Goal: Task Accomplishment & Management: Complete application form

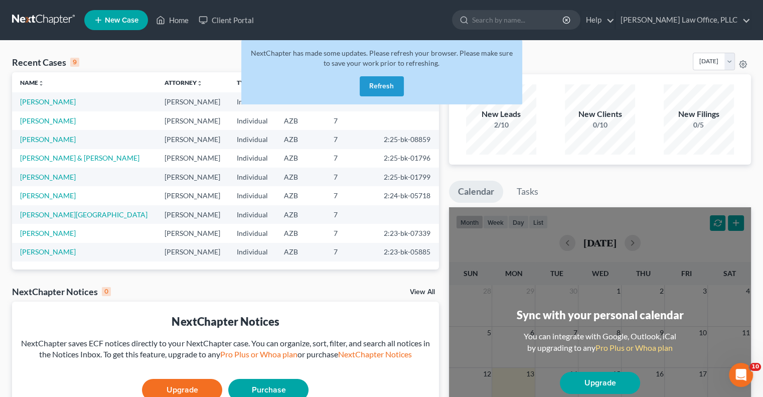
click at [116, 26] on link "New Case" at bounding box center [116, 20] width 64 height 20
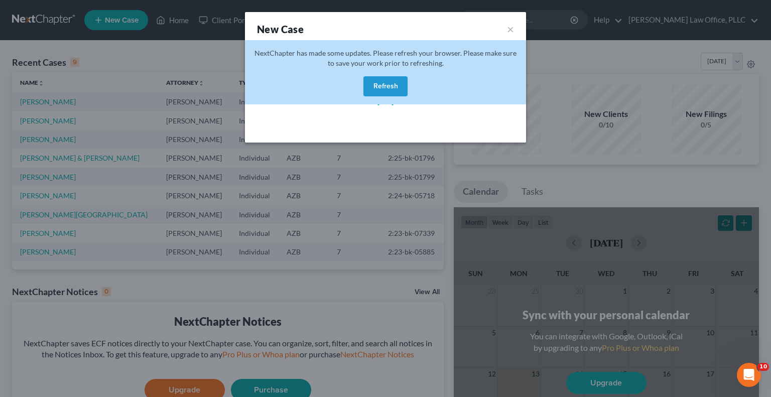
select select "4"
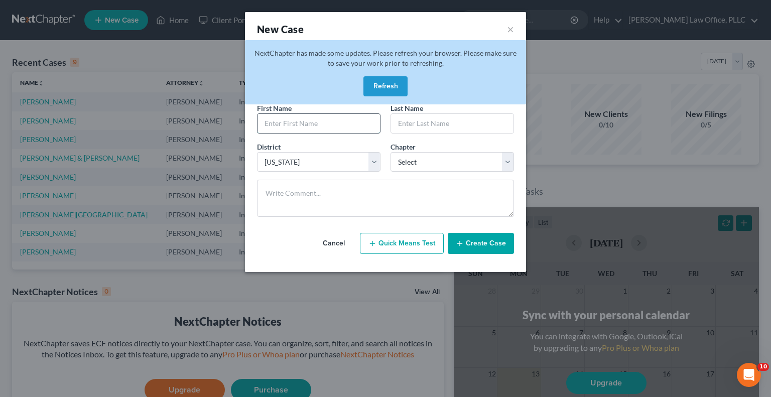
click at [335, 124] on input "text" at bounding box center [318, 123] width 122 height 19
type input "Edward"
type input "Urena"
select select "0"
click at [482, 247] on button "Create Case" at bounding box center [481, 243] width 66 height 21
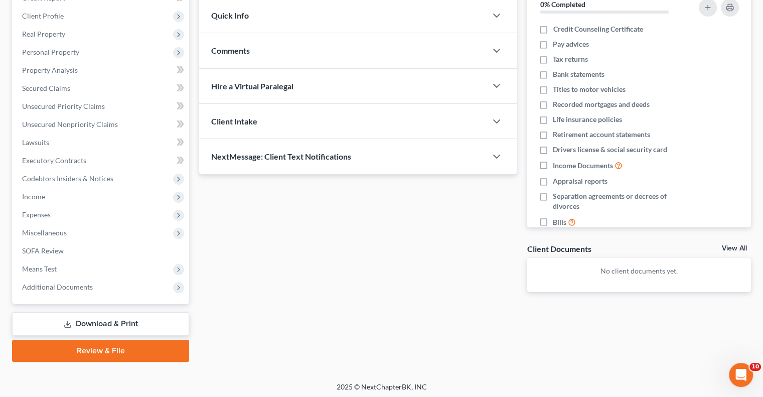
scroll to position [135, 0]
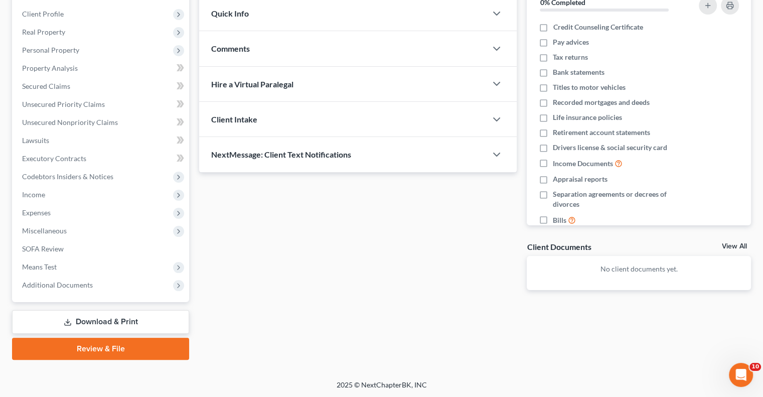
drag, startPoint x: 733, startPoint y: 245, endPoint x: 632, endPoint y: 286, distance: 108.9
click at [733, 245] on link "View All" at bounding box center [734, 246] width 25 height 7
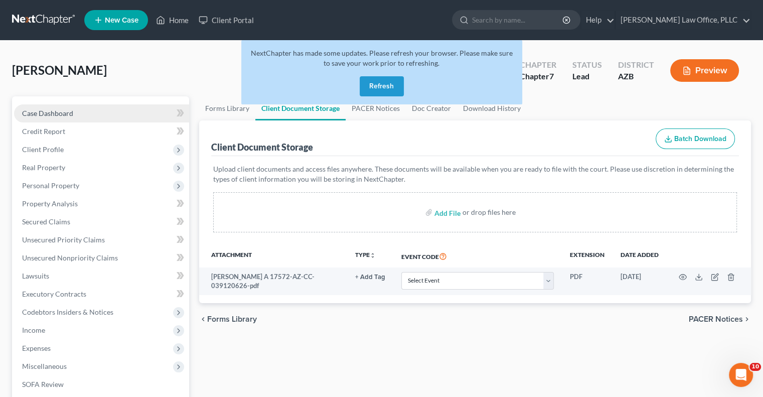
click at [62, 111] on span "Case Dashboard" at bounding box center [47, 113] width 51 height 9
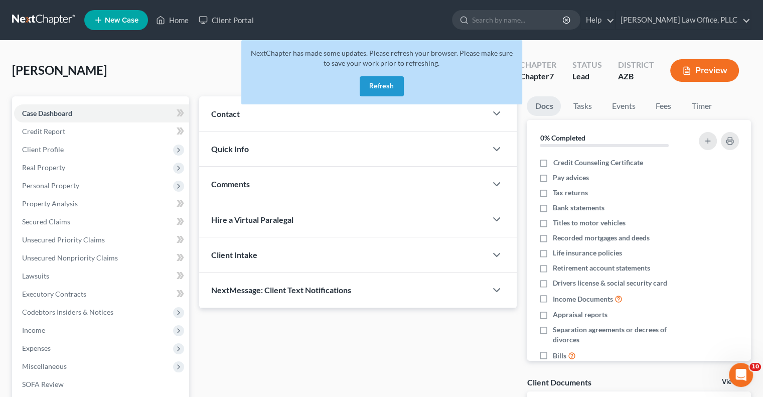
click at [383, 90] on button "Refresh" at bounding box center [382, 86] width 44 height 20
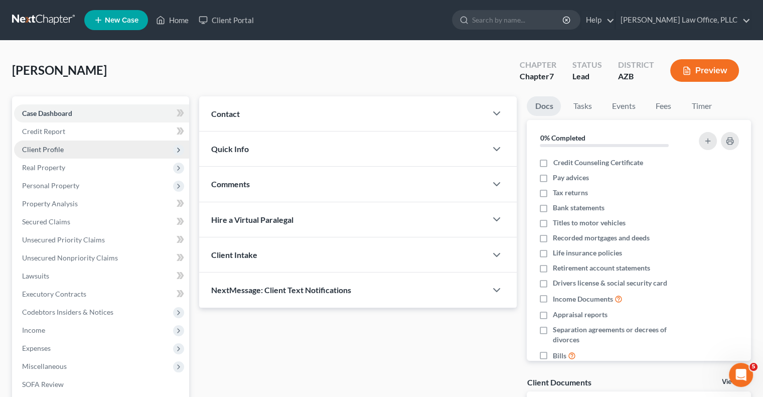
click at [96, 145] on span "Client Profile" at bounding box center [101, 149] width 175 height 18
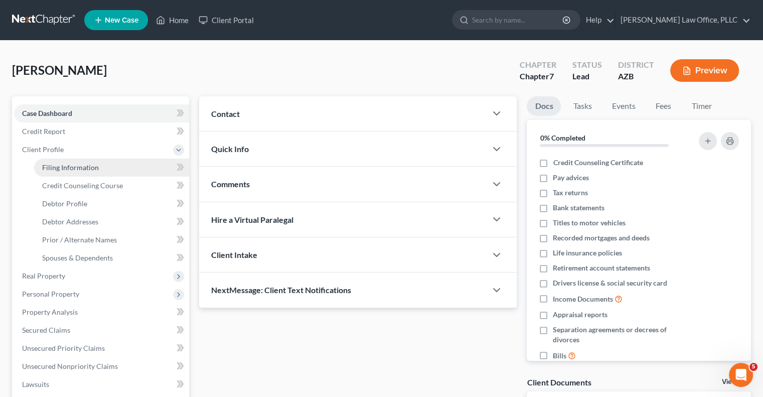
click at [124, 174] on link "Filing Information" at bounding box center [111, 168] width 155 height 18
select select "1"
select select "0"
select select "3"
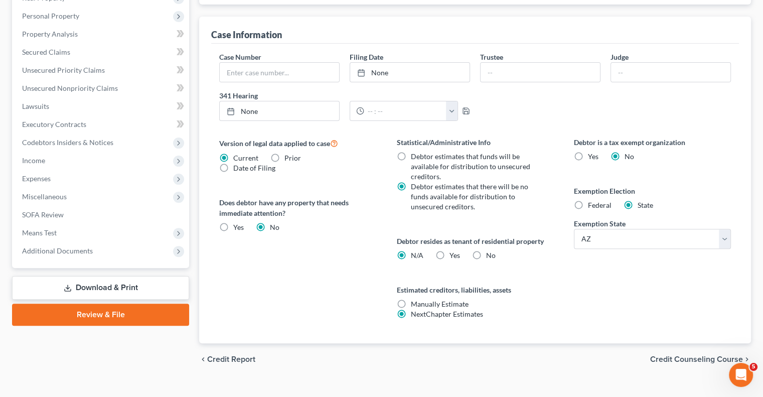
scroll to position [293, 0]
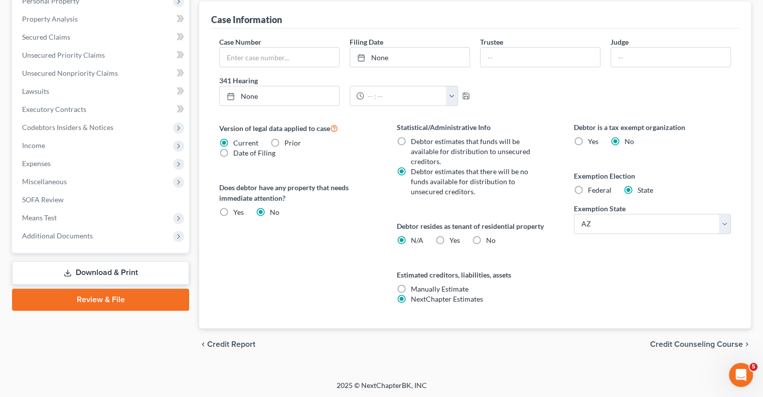
click at [450, 239] on label "Yes Yes" at bounding box center [455, 240] width 11 height 10
click at [454, 239] on input "Yes Yes" at bounding box center [457, 238] width 7 height 7
radio input "true"
radio input "false"
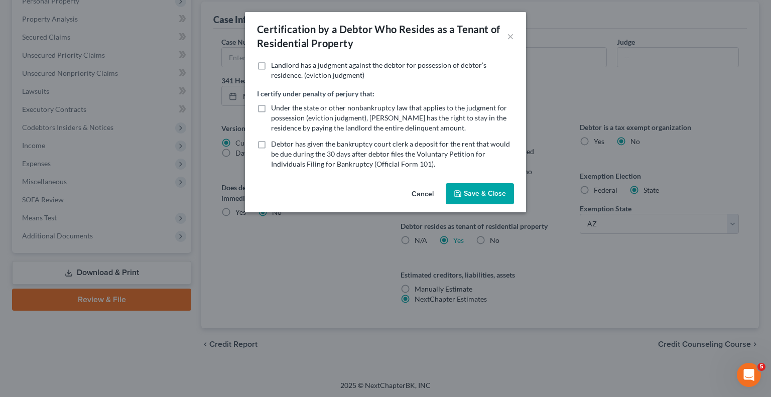
click at [271, 108] on label "Under the state or other nonbankruptcy law that applies to the judgment for pos…" at bounding box center [392, 118] width 243 height 30
click at [275, 108] on input "Under the state or other nonbankruptcy law that applies to the judgment for pos…" at bounding box center [278, 106] width 7 height 7
checkbox input "true"
click at [475, 192] on button "Save & Close" at bounding box center [480, 193] width 68 height 21
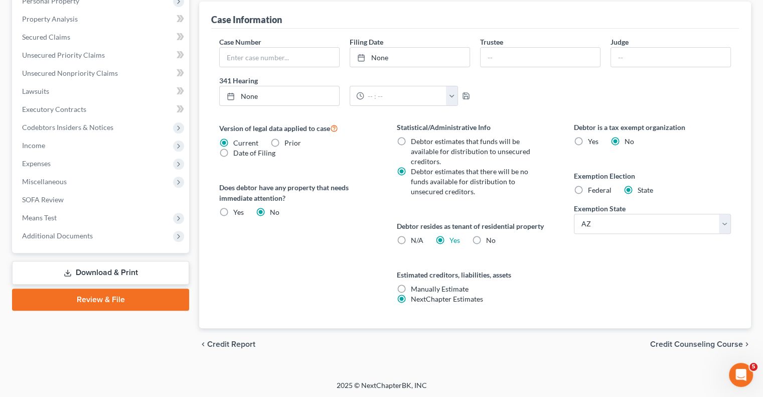
click at [668, 342] on span "Credit Counseling Course" at bounding box center [696, 344] width 93 height 8
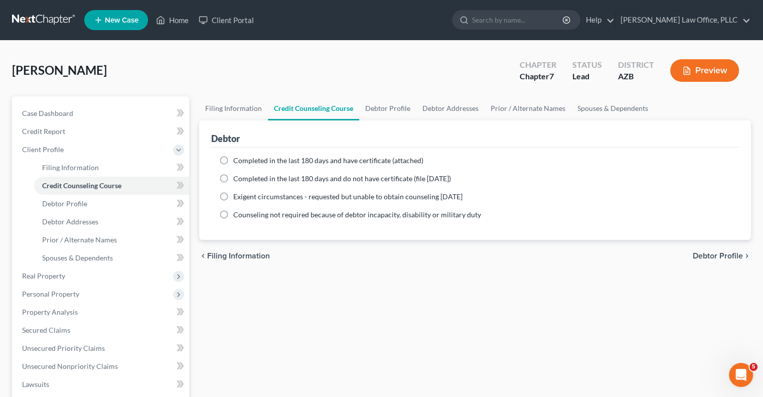
click at [233, 160] on label "Completed in the last 180 days and have certificate (attached)" at bounding box center [328, 161] width 190 height 10
click at [237, 160] on input "Completed in the last 180 days and have certificate (attached)" at bounding box center [240, 159] width 7 height 7
radio input "true"
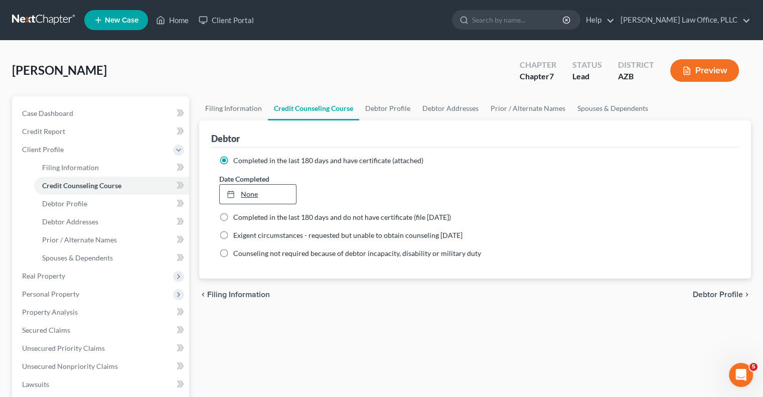
type input "[DATE]"
click at [242, 191] on link "None" at bounding box center [258, 194] width 76 height 19
